Goal: Register for event/course

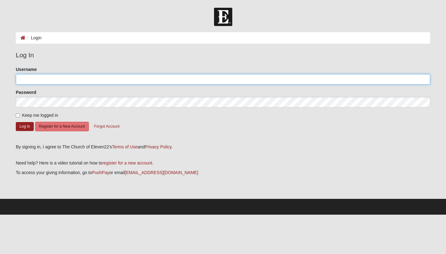
type input "katiemcollins06"
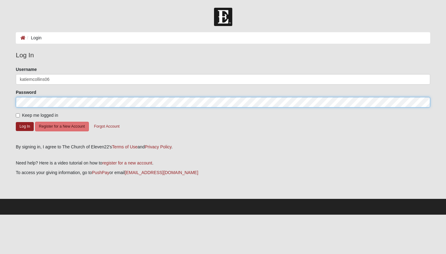
click at [25, 126] on button "Log In" at bounding box center [25, 126] width 18 height 9
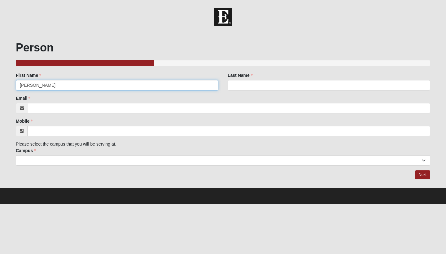
type input "[PERSON_NAME]"
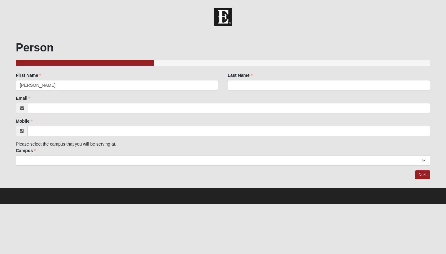
click at [254, 80] on div "Last Name Last Name is required." at bounding box center [329, 81] width 202 height 18
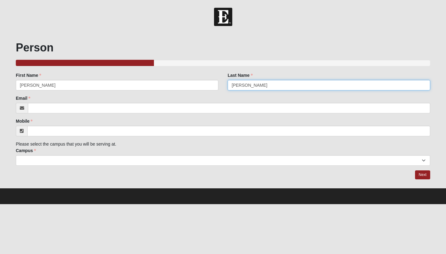
type input "[PERSON_NAME]"
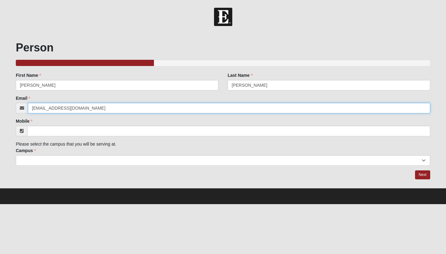
type input "[EMAIL_ADDRESS][DOMAIN_NAME]"
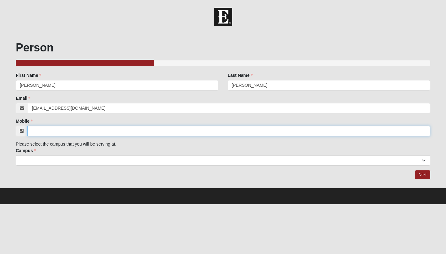
click at [42, 130] on input "Mobile" at bounding box center [228, 131] width 403 height 11
type input "[PHONE_NUMBER]"
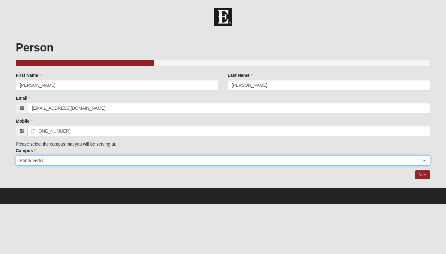
select select "3"
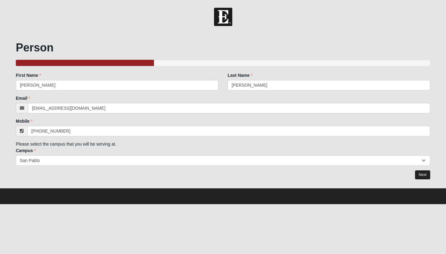
click at [426, 176] on link "Next" at bounding box center [422, 174] width 15 height 9
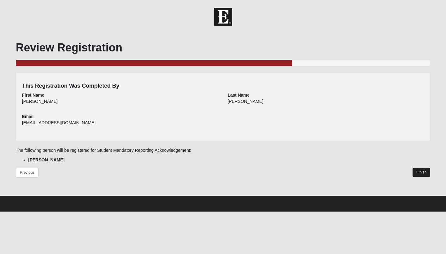
click at [424, 172] on link "Finish" at bounding box center [421, 172] width 18 height 9
